Goal: Book appointment/travel/reservation

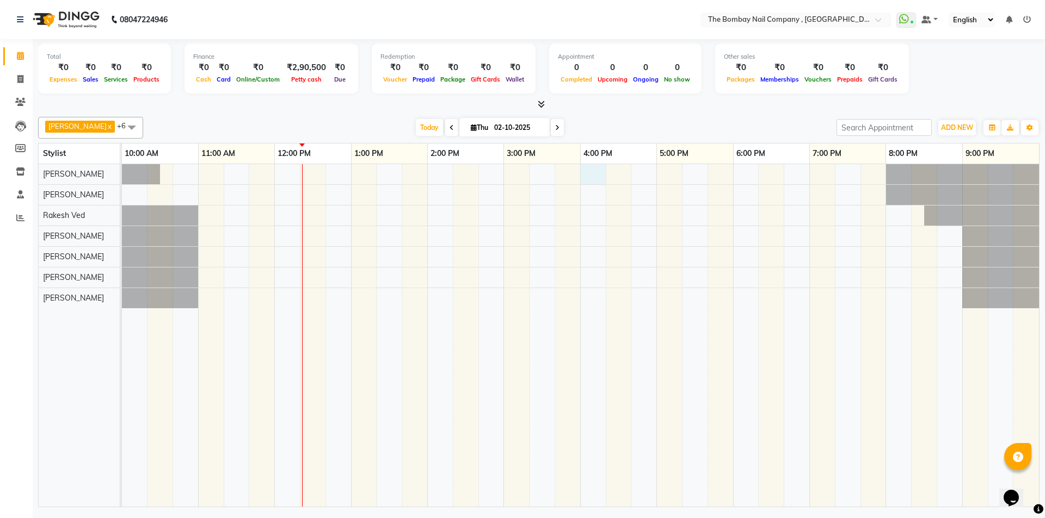
click at [589, 175] on div at bounding box center [580, 335] width 917 height 343
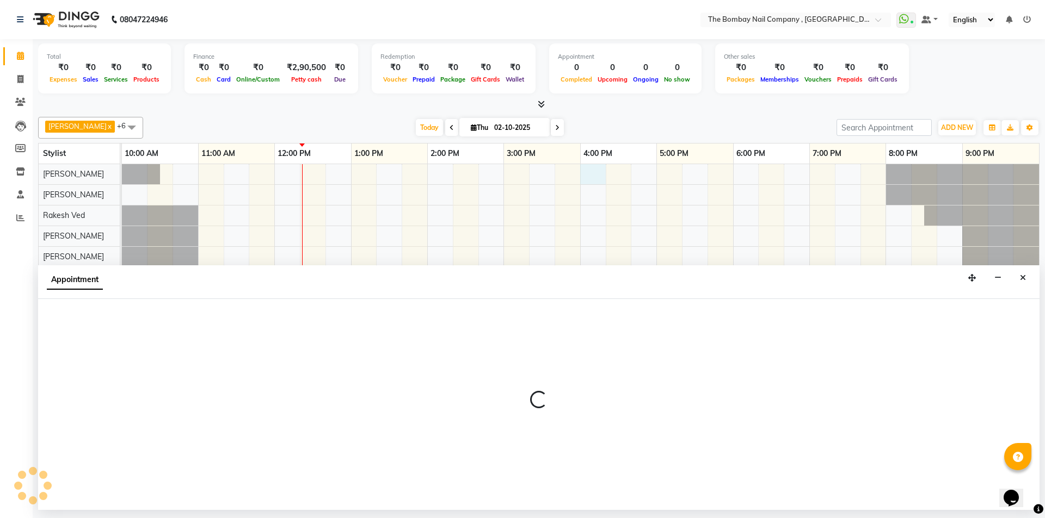
select select "68146"
select select "tentative"
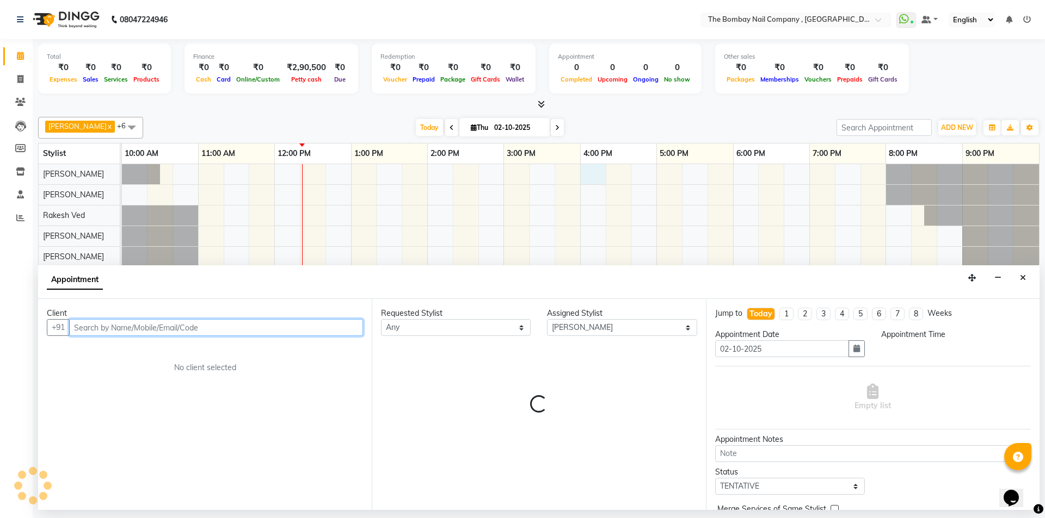
select select "960"
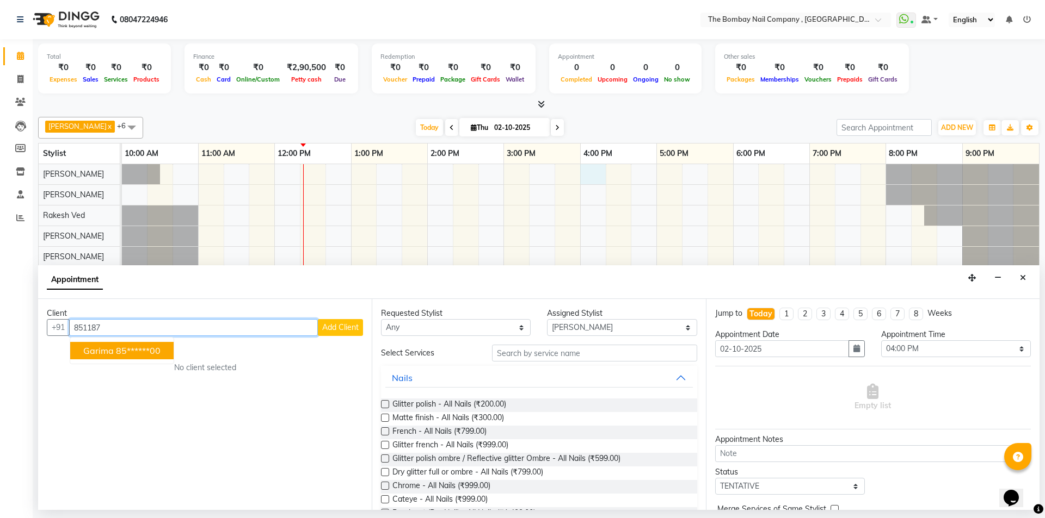
click at [153, 350] on ngb-highlight "85******00" at bounding box center [138, 350] width 45 height 11
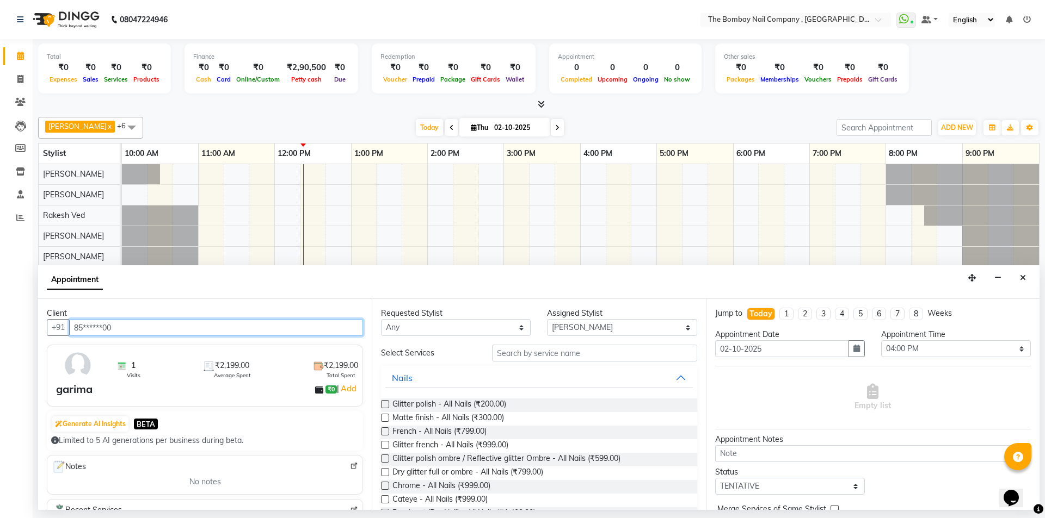
type input "85******00"
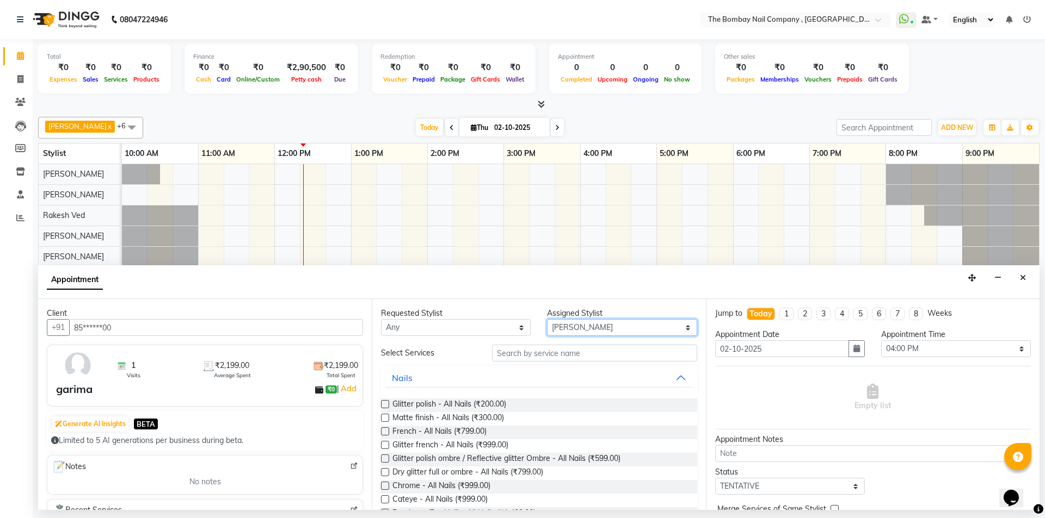
click at [576, 327] on select "Select BNC [GEOGRAPHIC_DATA] [PERSON_NAME] [PERSON_NAME] [PERSON_NAME] [PERSON_…" at bounding box center [622, 327] width 150 height 17
select select "81634"
click at [547, 319] on select "Select BNC [GEOGRAPHIC_DATA] [PERSON_NAME] [PERSON_NAME] [PERSON_NAME] [PERSON_…" at bounding box center [622, 327] width 150 height 17
click at [527, 356] on input "text" at bounding box center [594, 353] width 205 height 17
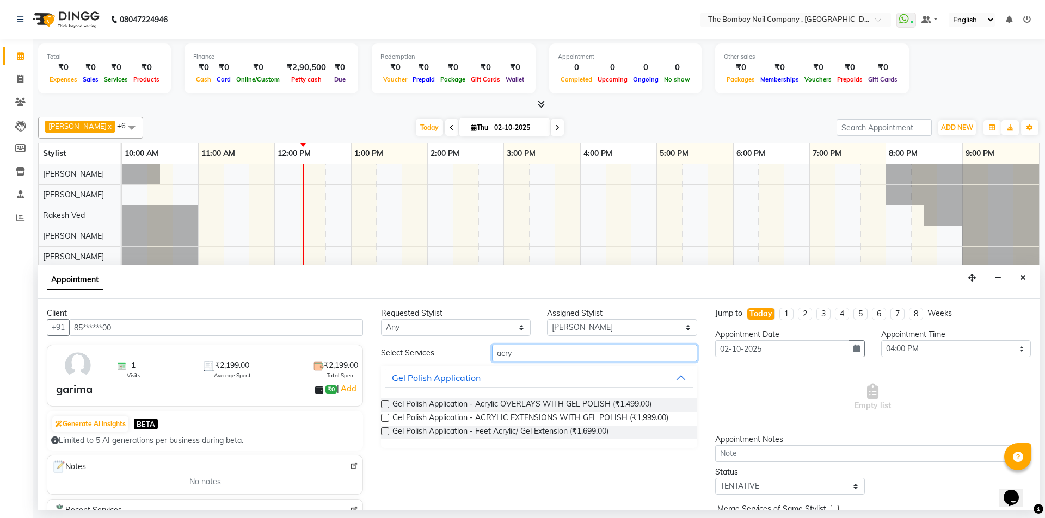
type input "acry"
click at [385, 416] on label at bounding box center [385, 418] width 8 height 8
click at [385, 416] on input "checkbox" at bounding box center [384, 419] width 7 height 7
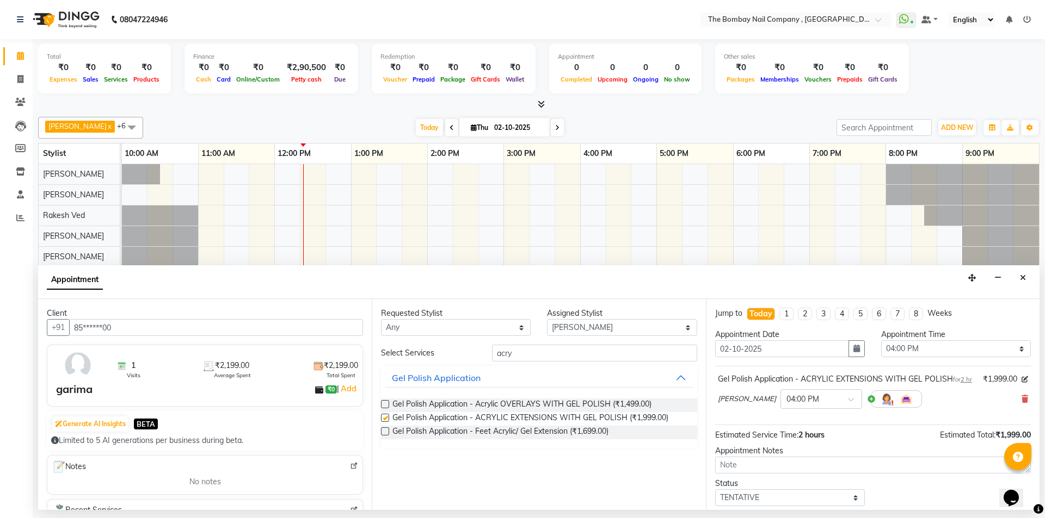
checkbox input "false"
click at [578, 352] on input "acry" at bounding box center [594, 353] width 205 height 17
type input "a"
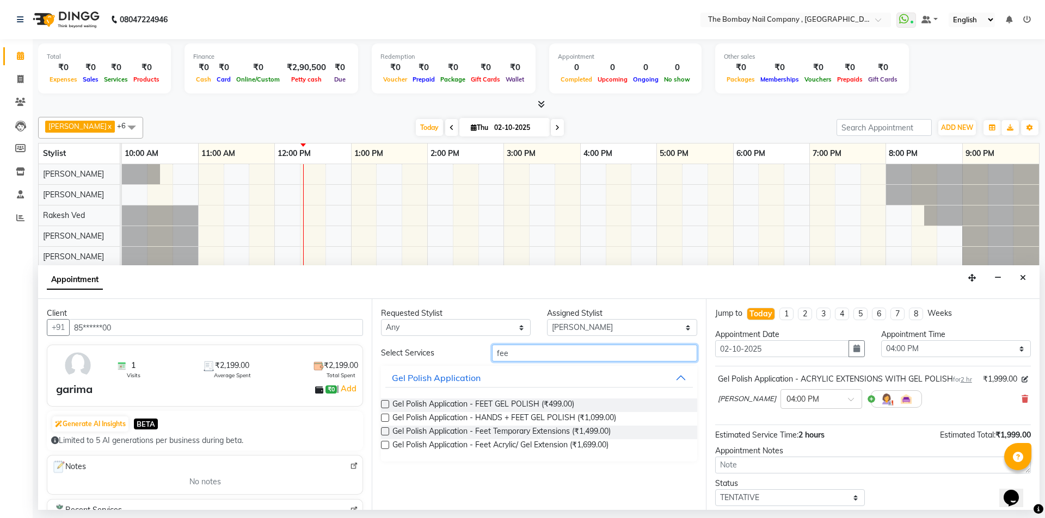
type input "fee"
click at [383, 404] on label at bounding box center [385, 404] width 8 height 8
click at [383, 404] on input "checkbox" at bounding box center [384, 405] width 7 height 7
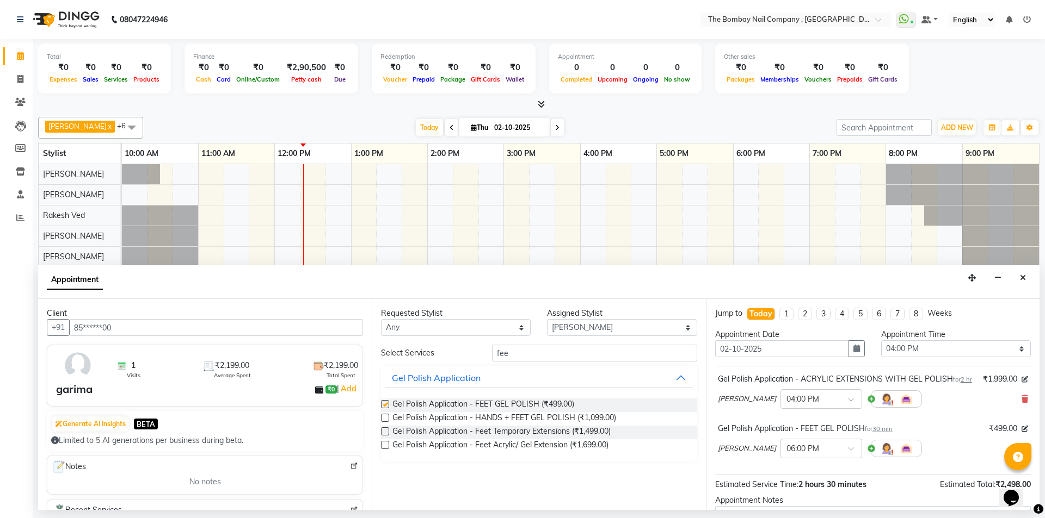
checkbox input "false"
click at [788, 454] on input "text" at bounding box center [810, 447] width 48 height 11
click at [781, 481] on div "04:00 PM" at bounding box center [821, 471] width 81 height 20
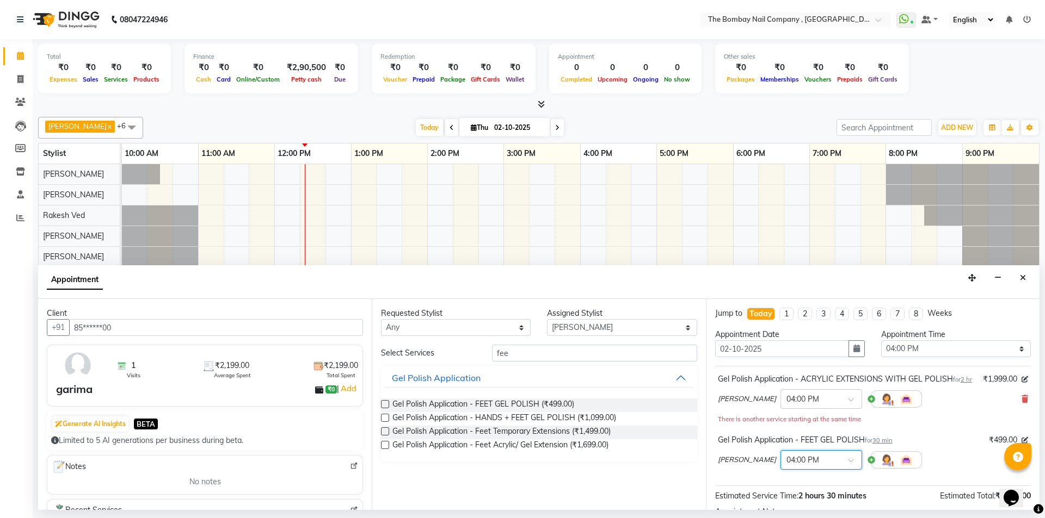
scroll to position [137, 0]
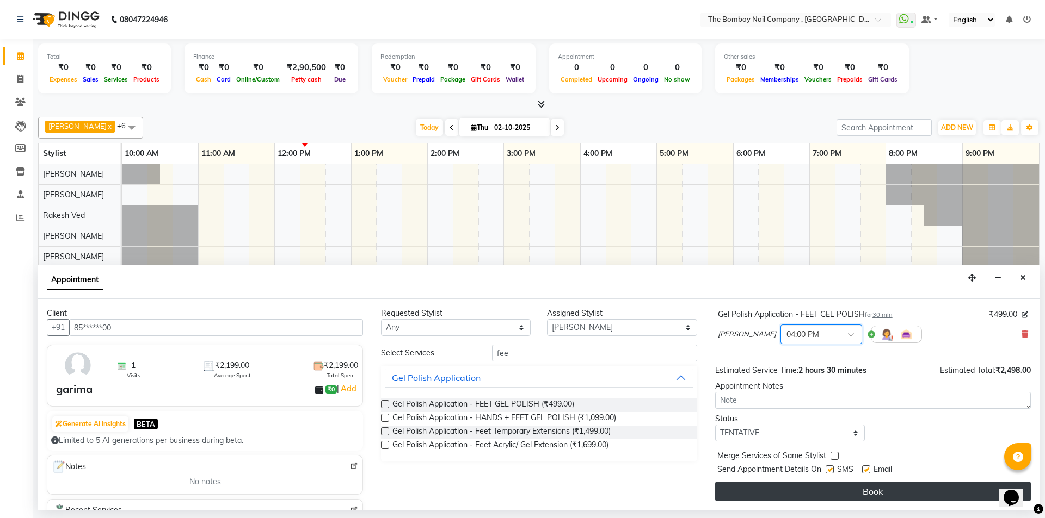
click at [806, 486] on button "Book" at bounding box center [873, 492] width 316 height 20
